Goal: Task Accomplishment & Management: Manage account settings

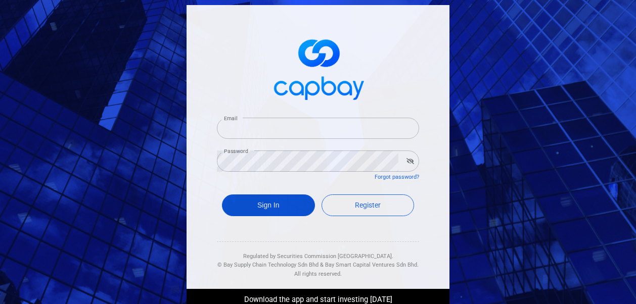
type input "[EMAIL_ADDRESS][DOMAIN_NAME]"
click at [249, 206] on button "Sign In" at bounding box center [268, 206] width 93 height 22
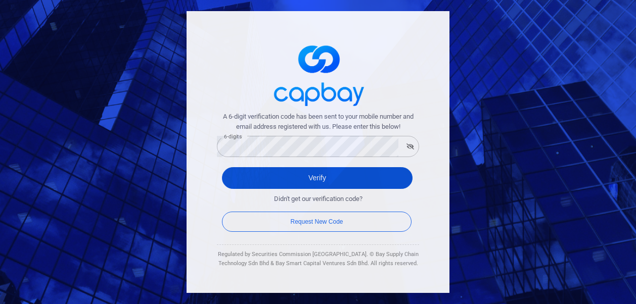
click at [263, 179] on button "Verify" at bounding box center [317, 178] width 191 height 22
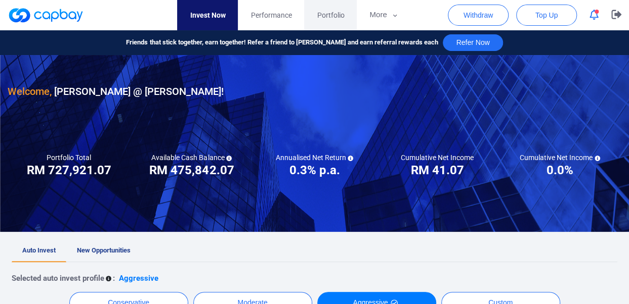
click at [340, 16] on span "Portfolio" at bounding box center [330, 15] width 27 height 11
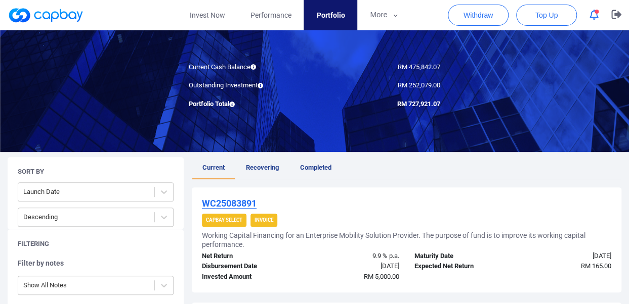
scroll to position [81, 0]
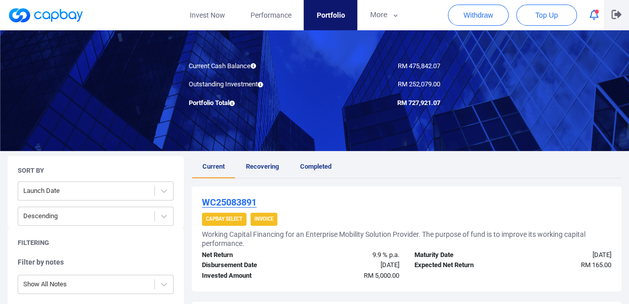
click at [615, 15] on icon "button" at bounding box center [616, 14] width 10 height 9
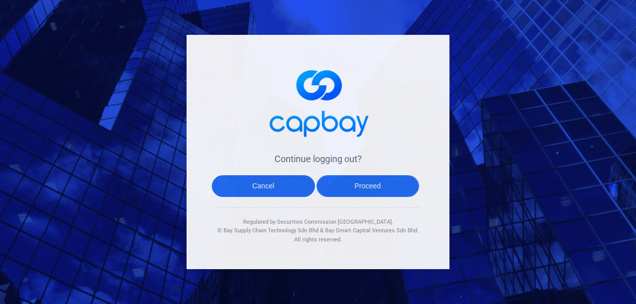
click at [388, 187] on button "Proceed" at bounding box center [368, 187] width 103 height 22
